Goal: Obtain resource: Download file/media

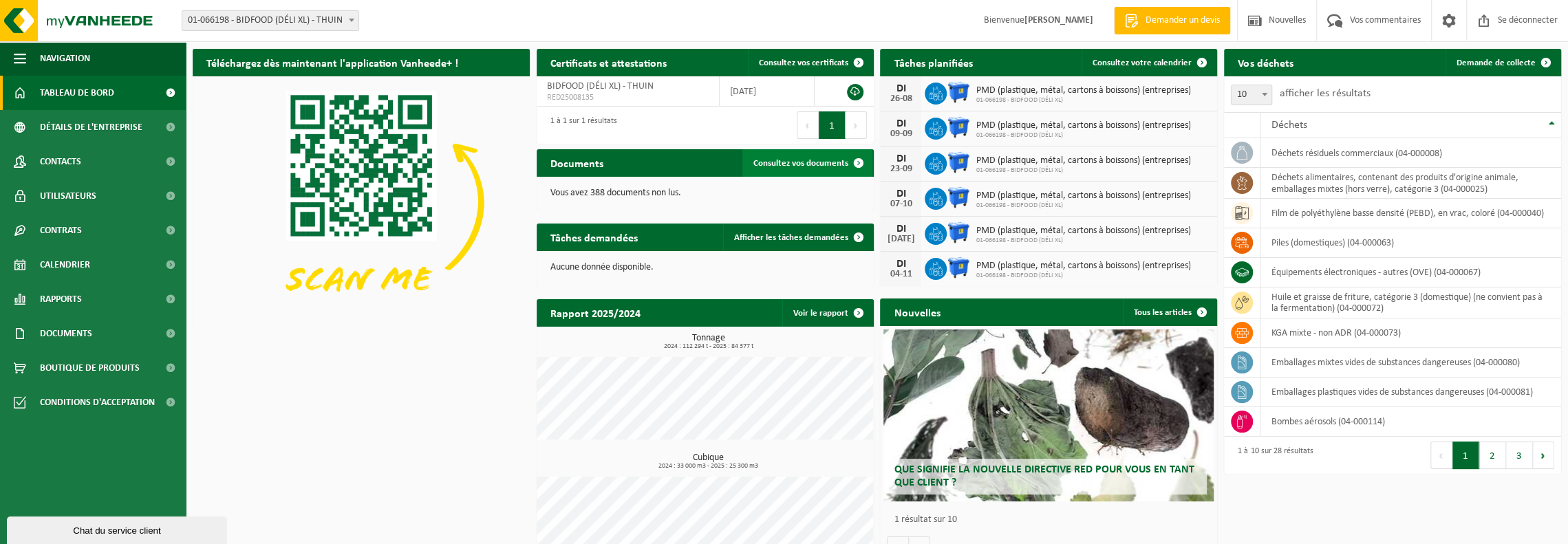
click at [820, 164] on font "Consultez vos documents" at bounding box center [801, 163] width 95 height 9
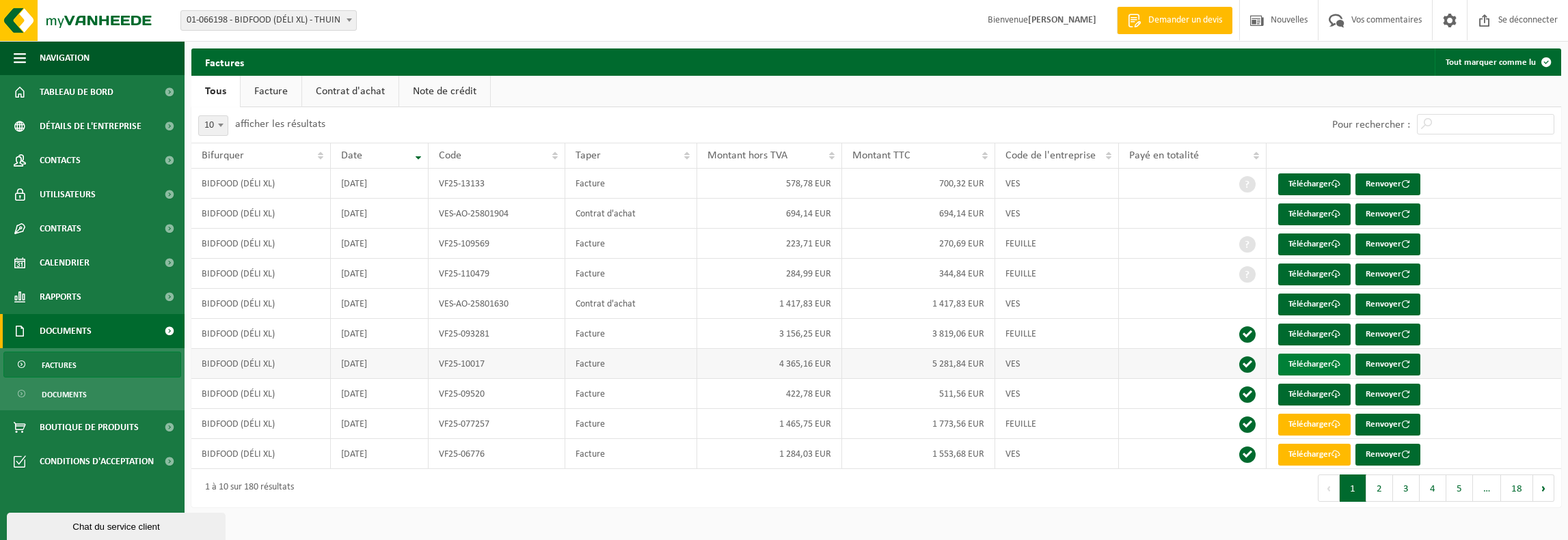
click at [1304, 365] on font "Télécharger" at bounding box center [1310, 364] width 43 height 9
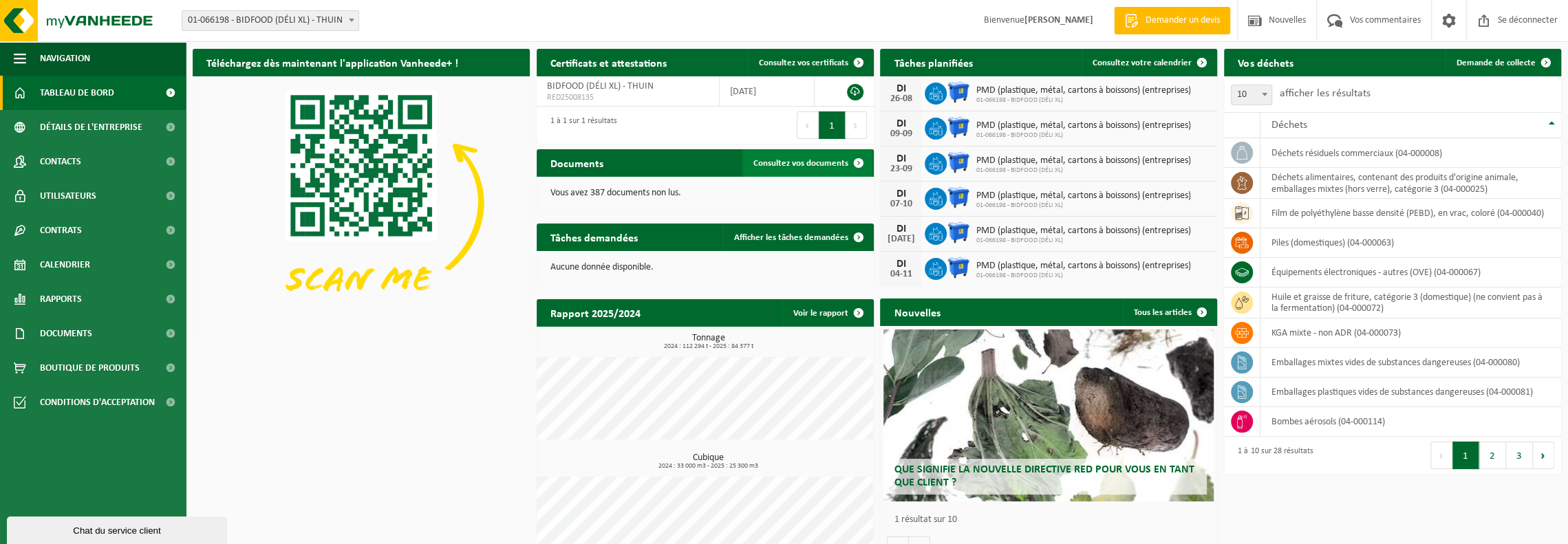
click at [797, 166] on font "Consultez vos documents" at bounding box center [801, 163] width 95 height 9
